Goal: Task Accomplishment & Management: Manage account settings

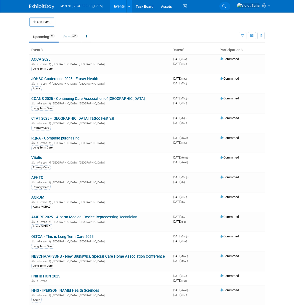
click at [226, 6] on icon at bounding box center [224, 7] width 4 height 4
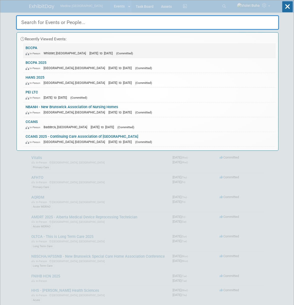
click at [32, 48] on link "BCCPA In-Person Whistler, Canada May 24, 2026 to May 26, 2026 (Committed)" at bounding box center [149, 50] width 253 height 15
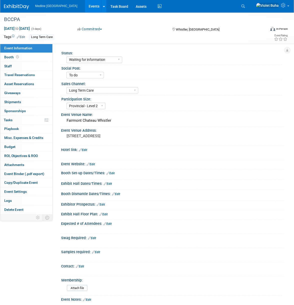
select select "Waiting for information"
select select "To do"
select select "Long Term Care"
select select "Provincial - Level 2"
click at [27, 18] on div "BCCPA" at bounding box center [131, 19] width 258 height 9
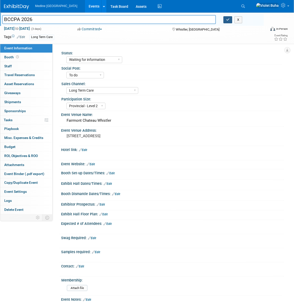
type input "BCCPA 2026"
click at [226, 21] on icon "button" at bounding box center [228, 19] width 4 height 3
